Goal: Task Accomplishment & Management: Manage account settings

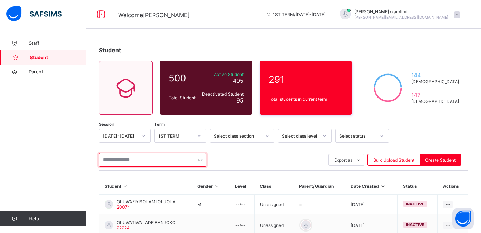
click at [161, 166] on input "text" at bounding box center [153, 160] width 108 height 14
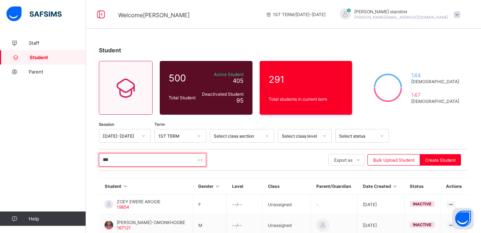
type input "***"
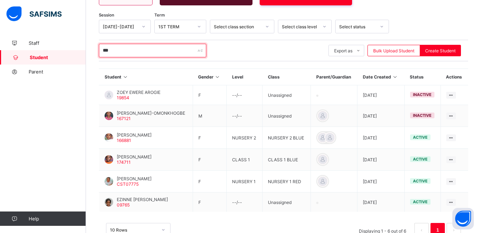
scroll to position [120, 0]
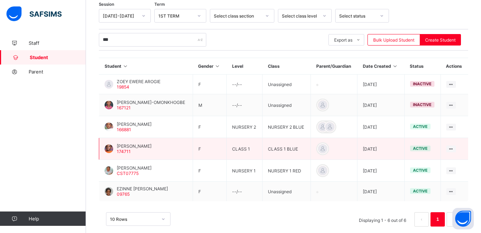
click at [152, 147] on span "[PERSON_NAME]" at bounding box center [134, 145] width 35 height 5
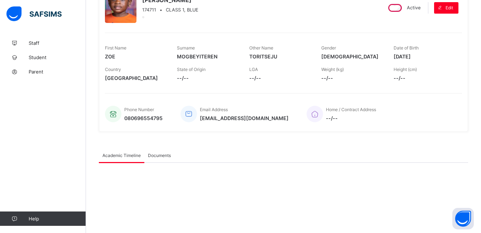
scroll to position [120, 0]
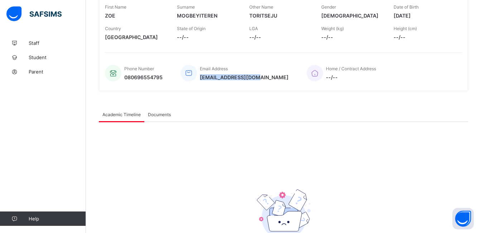
drag, startPoint x: 262, startPoint y: 78, endPoint x: 200, endPoint y: 78, distance: 62.7
click at [200, 78] on div "Phone Number 080696554795 Email Address [EMAIL_ADDRESS][DOMAIN_NAME] Home / Con…" at bounding box center [283, 73] width 357 height 24
copy span "[EMAIL_ADDRESS][DOMAIN_NAME]"
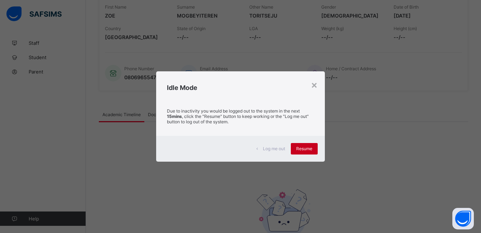
click at [302, 149] on span "Resume" at bounding box center [304, 148] width 16 height 5
click at [311, 142] on div "Log me out Resume" at bounding box center [240, 149] width 168 height 26
click at [305, 146] on span "Resume" at bounding box center [304, 148] width 16 height 5
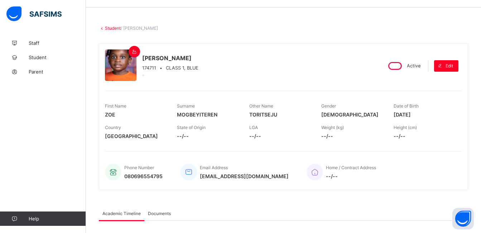
scroll to position [0, 0]
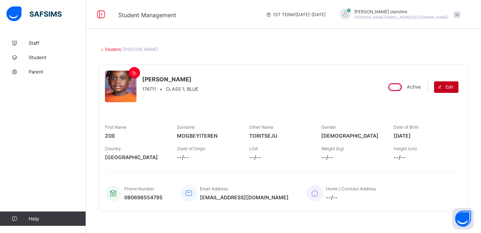
click at [456, 84] on div "Edit" at bounding box center [446, 86] width 24 height 11
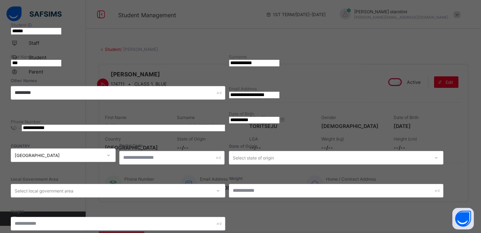
scroll to position [149, 0]
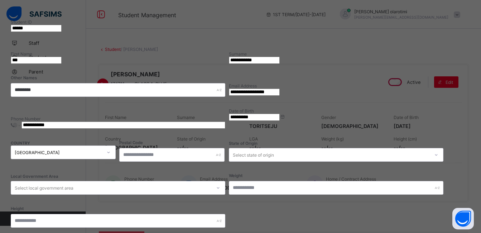
drag, startPoint x: 413, startPoint y: 52, endPoint x: 333, endPoint y: 49, distance: 80.7
click at [333, 49] on div "**********" at bounding box center [230, 103] width 438 height 263
paste input "**"
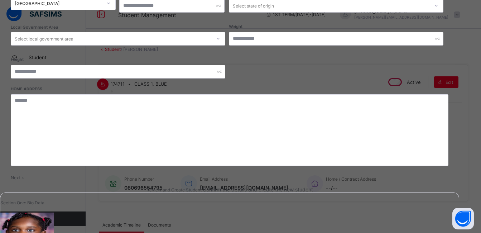
scroll to position [308, 0]
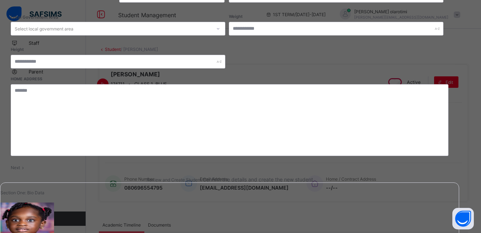
type input "**********"
click at [430, 165] on div "Next" at bounding box center [230, 167] width 438 height 5
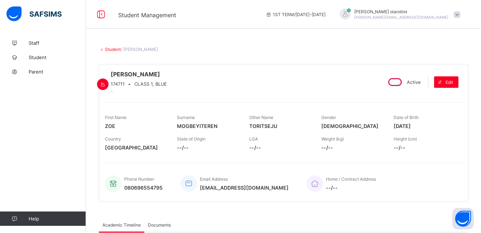
click at [438, 147] on div "Height (cm) --/--" at bounding box center [424, 144] width 61 height 22
